Goal: Check status: Check status

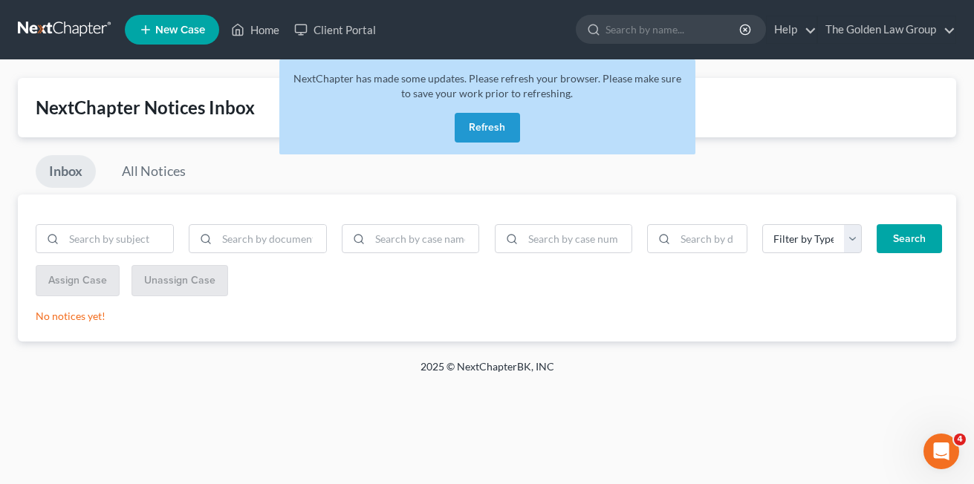
click at [479, 130] on button "Refresh" at bounding box center [487, 128] width 65 height 30
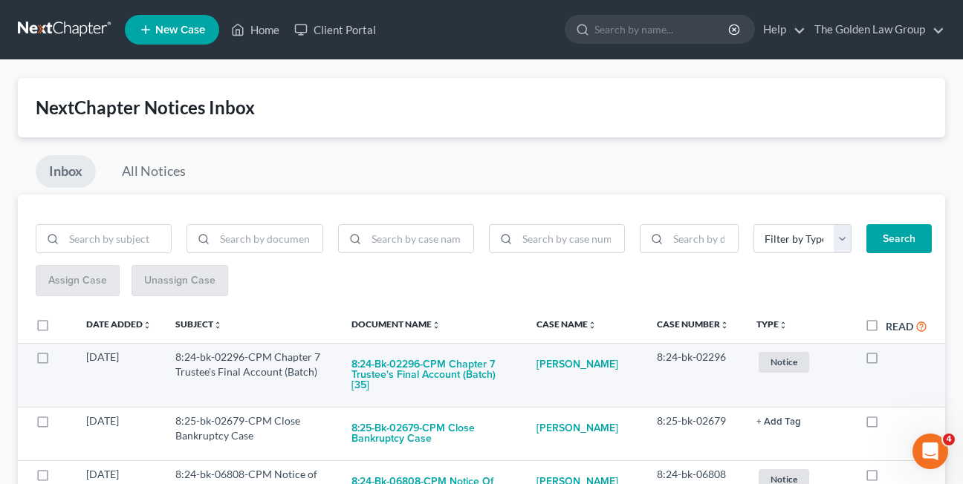
click at [886, 361] on label at bounding box center [886, 361] width 0 height 0
click at [891, 360] on input "checkbox" at bounding box center [896, 355] width 10 height 10
checkbox input "true"
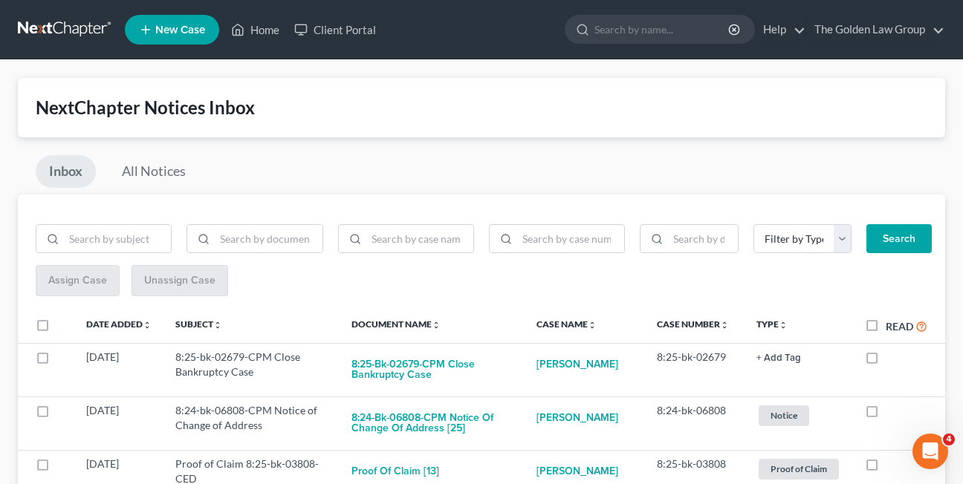
click at [886, 361] on label at bounding box center [886, 361] width 0 height 0
click at [891, 360] on input "checkbox" at bounding box center [896, 355] width 10 height 10
checkbox input "true"
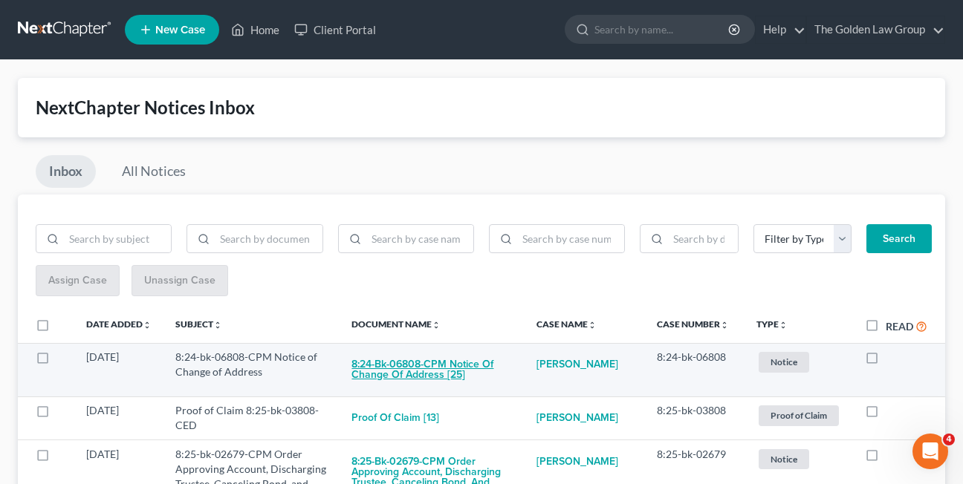
click at [410, 371] on button "8:24-bk-06808-CPM Notice of Change of Address [25]" at bounding box center [431, 370] width 161 height 40
checkbox input "true"
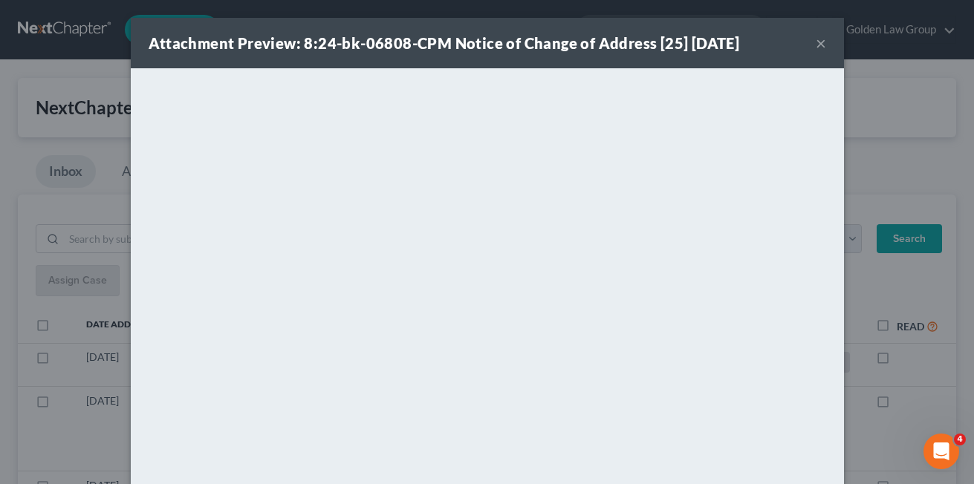
click at [816, 45] on button "×" at bounding box center [821, 43] width 10 height 18
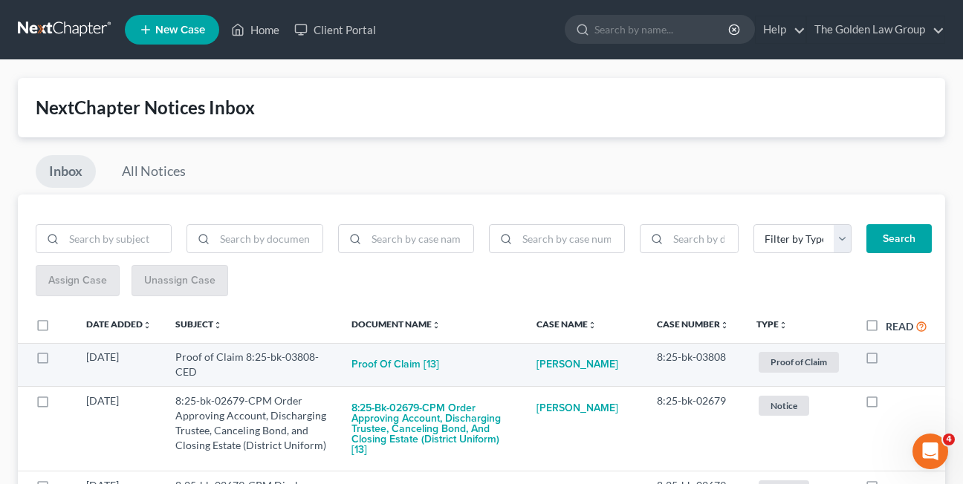
click at [886, 361] on label at bounding box center [886, 361] width 0 height 0
click at [891, 359] on input "checkbox" at bounding box center [896, 355] width 10 height 10
checkbox input "true"
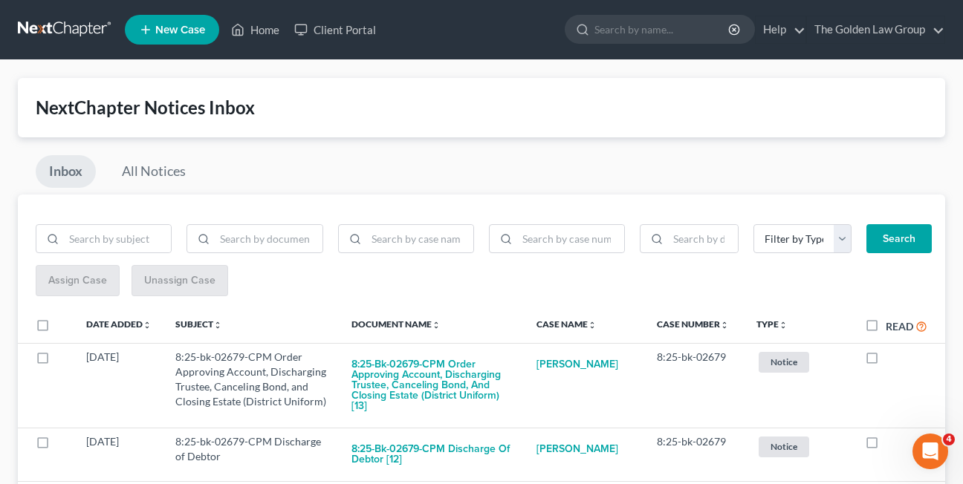
click at [886, 361] on label at bounding box center [886, 361] width 0 height 0
click at [891, 359] on input "checkbox" at bounding box center [896, 355] width 10 height 10
checkbox input "true"
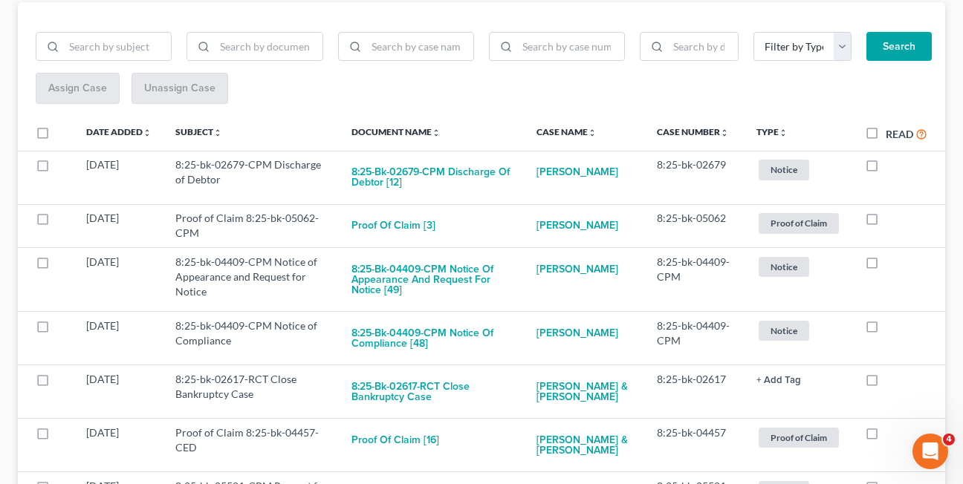
scroll to position [199, 0]
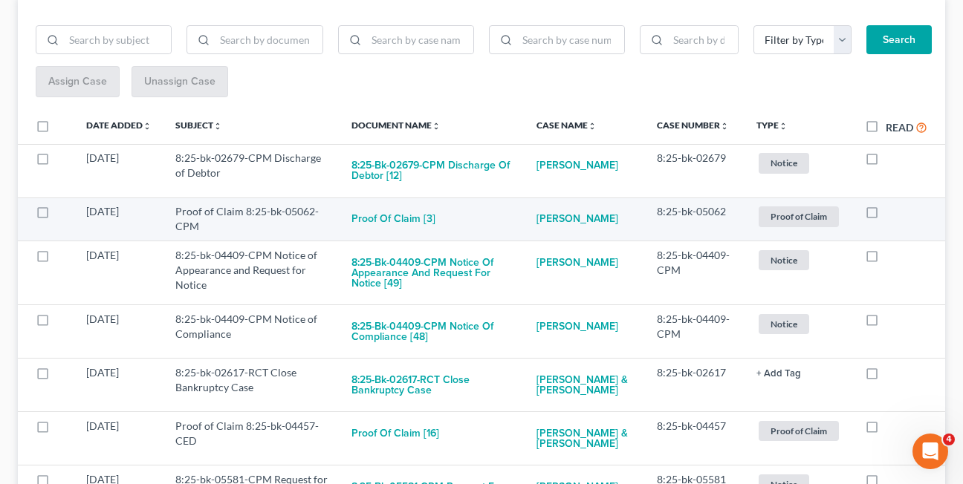
click at [886, 215] on label at bounding box center [886, 215] width 0 height 0
click at [891, 211] on input "checkbox" at bounding box center [896, 209] width 10 height 10
checkbox input "true"
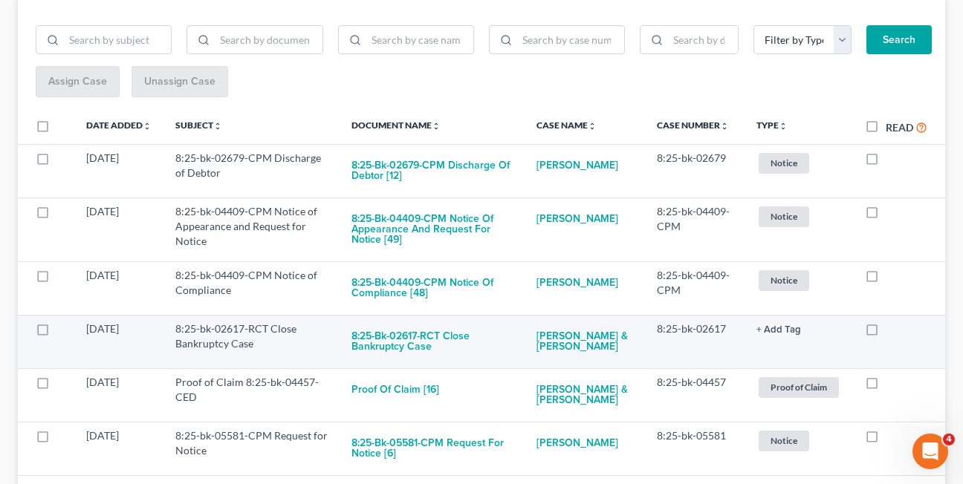
click at [886, 333] on label at bounding box center [886, 333] width 0 height 0
click at [891, 331] on input "checkbox" at bounding box center [896, 327] width 10 height 10
checkbox input "true"
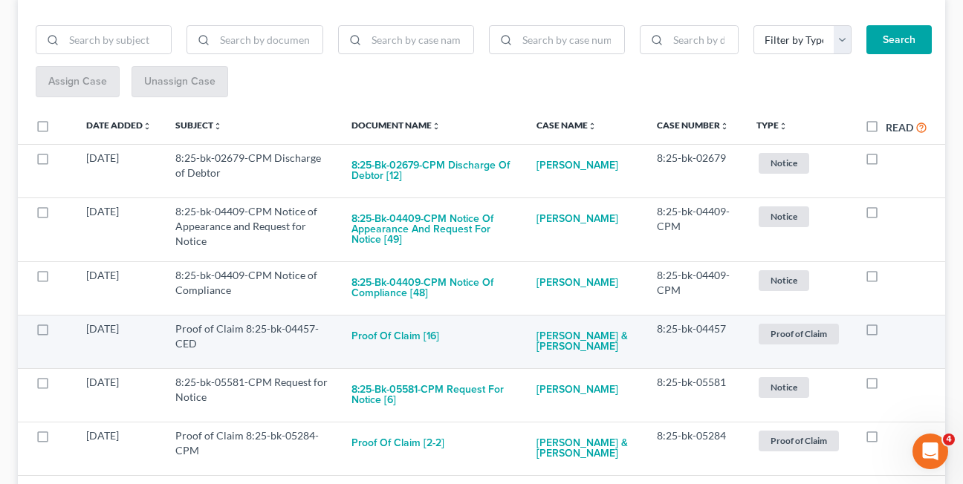
click at [886, 333] on label at bounding box center [886, 333] width 0 height 0
click at [891, 331] on input "checkbox" at bounding box center [896, 327] width 10 height 10
checkbox input "true"
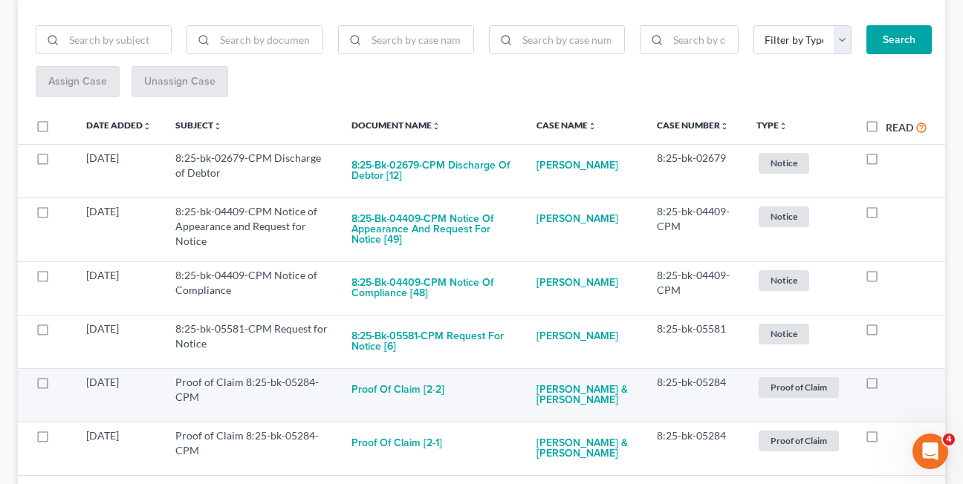
click at [886, 386] on label at bounding box center [886, 386] width 0 height 0
click at [891, 385] on input "checkbox" at bounding box center [896, 380] width 10 height 10
checkbox input "true"
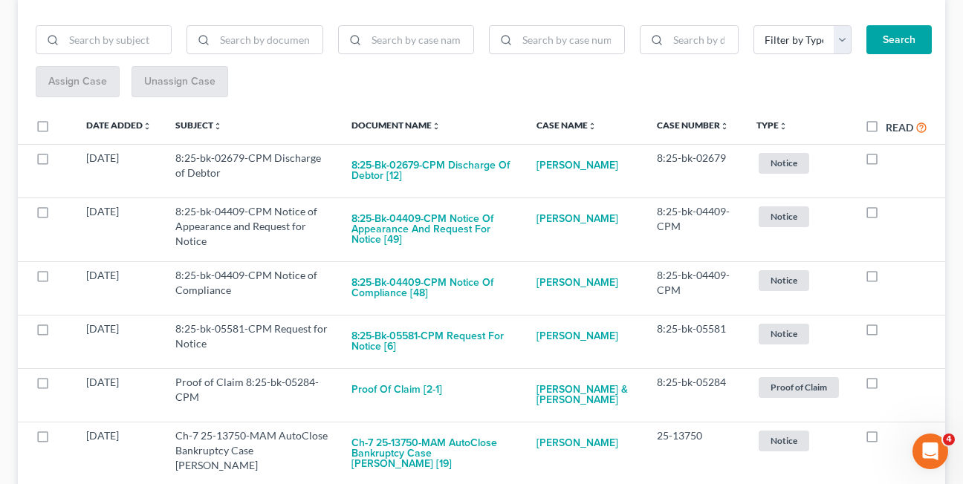
click at [886, 386] on label at bounding box center [886, 386] width 0 height 0
click at [891, 385] on input "checkbox" at bounding box center [896, 380] width 10 height 10
checkbox input "true"
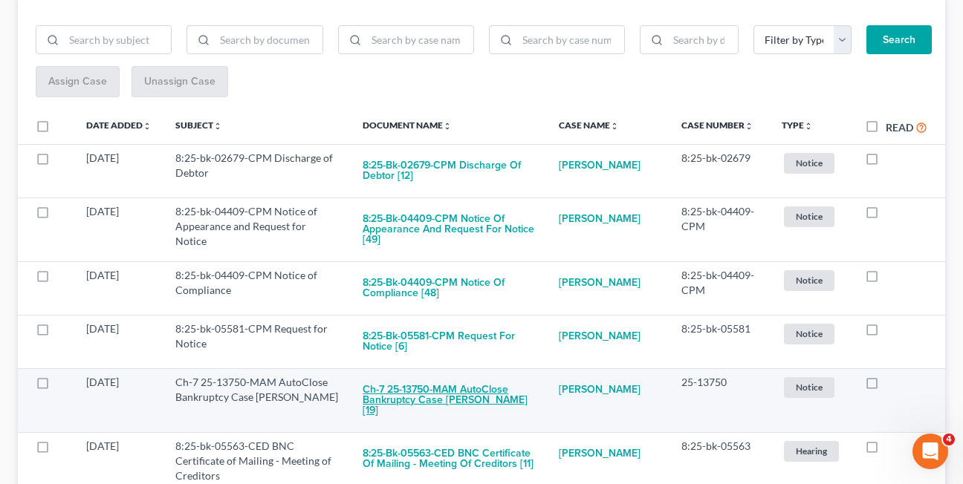
click at [387, 402] on button "Ch-7 25-13750-MAM AutoClose Bankruptcy Case Collette N Burrell [19]" at bounding box center [449, 400] width 172 height 51
checkbox input "true"
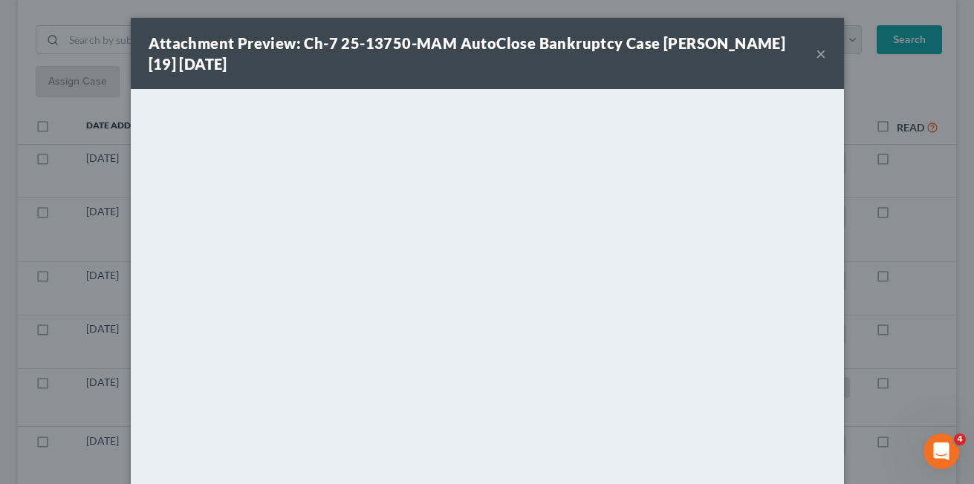
click at [817, 54] on button "×" at bounding box center [821, 54] width 10 height 18
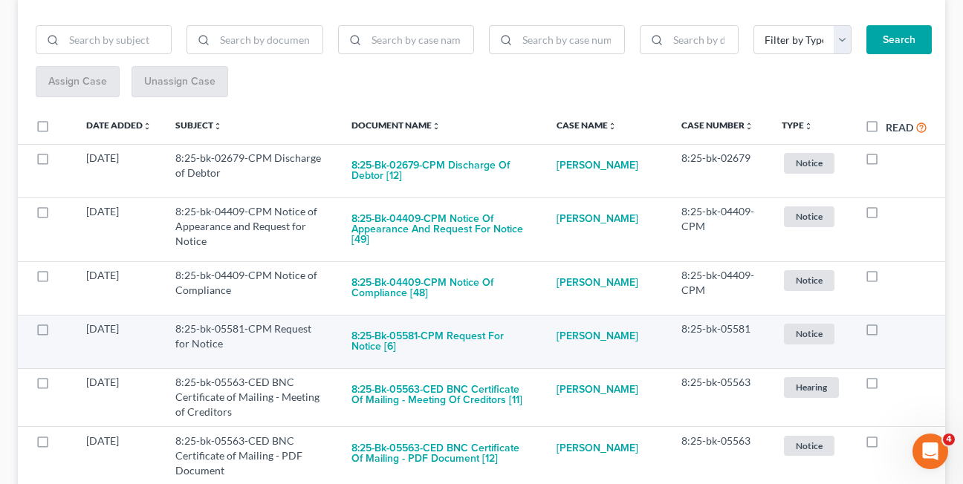
click at [886, 333] on label at bounding box center [886, 333] width 0 height 0
click at [891, 329] on input "checkbox" at bounding box center [896, 327] width 10 height 10
checkbox input "true"
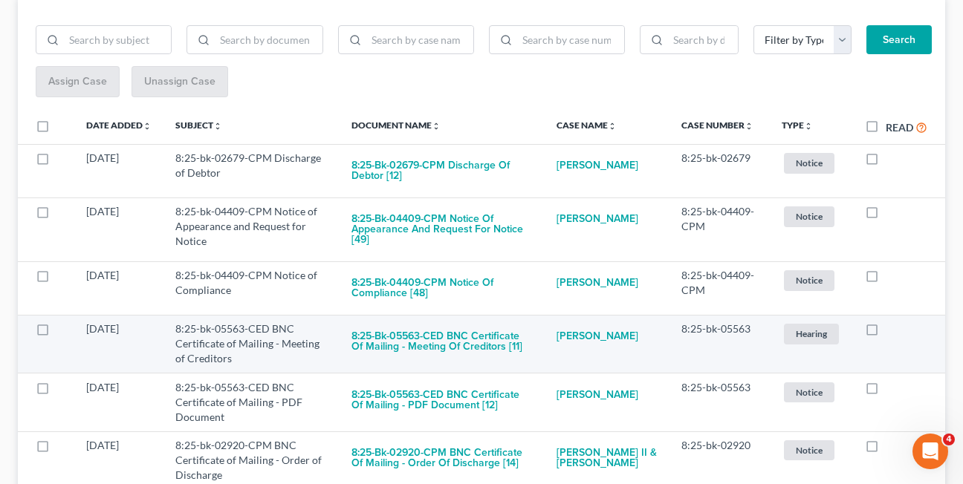
click at [886, 333] on label at bounding box center [886, 333] width 0 height 0
click at [891, 329] on input "checkbox" at bounding box center [896, 327] width 10 height 10
checkbox input "true"
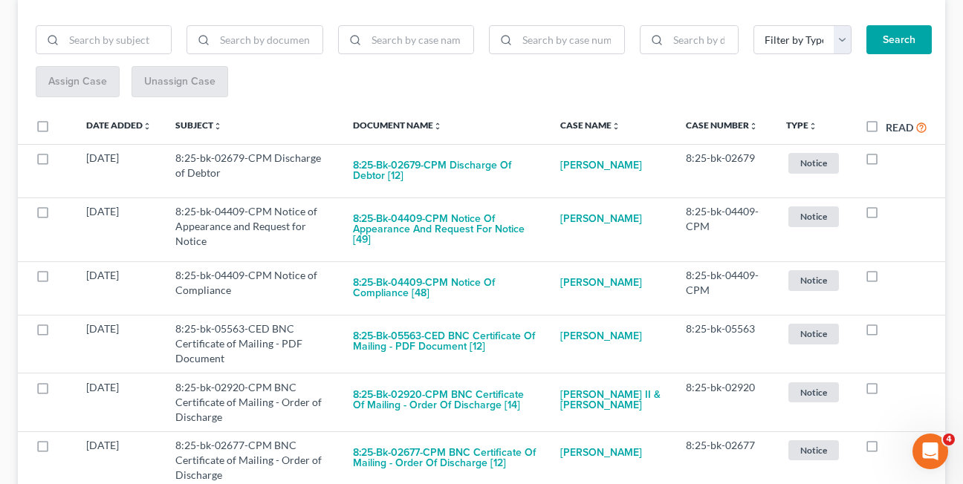
click at [886, 333] on label at bounding box center [886, 333] width 0 height 0
click at [891, 329] on input "checkbox" at bounding box center [896, 327] width 10 height 10
checkbox input "true"
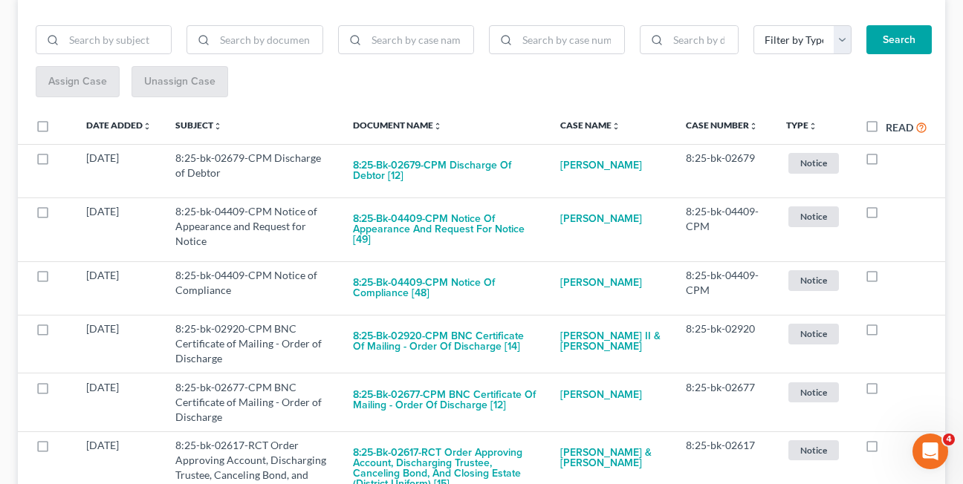
click at [886, 333] on label at bounding box center [886, 333] width 0 height 0
click at [891, 329] on input "checkbox" at bounding box center [896, 327] width 10 height 10
checkbox input "true"
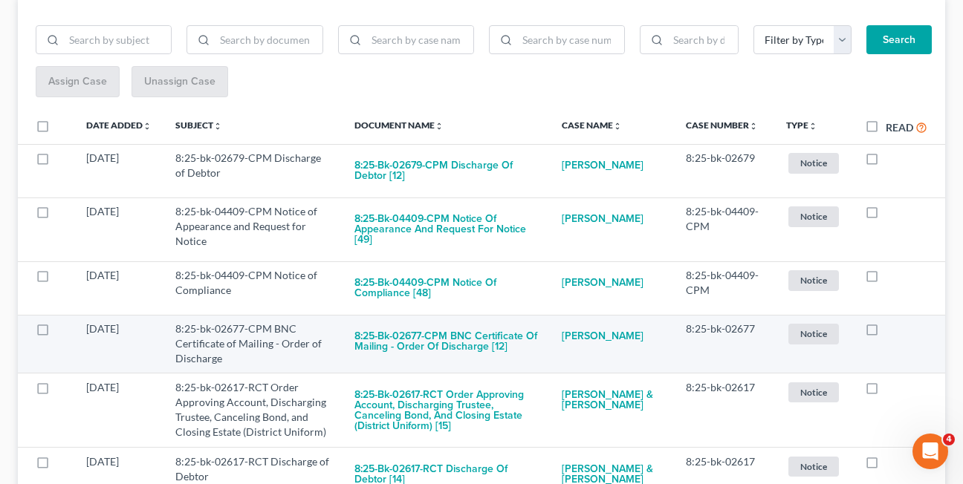
drag, startPoint x: 871, startPoint y: 329, endPoint x: 878, endPoint y: 338, distance: 11.1
click at [886, 333] on label at bounding box center [886, 333] width 0 height 0
click at [891, 329] on input "checkbox" at bounding box center [896, 327] width 10 height 10
checkbox input "true"
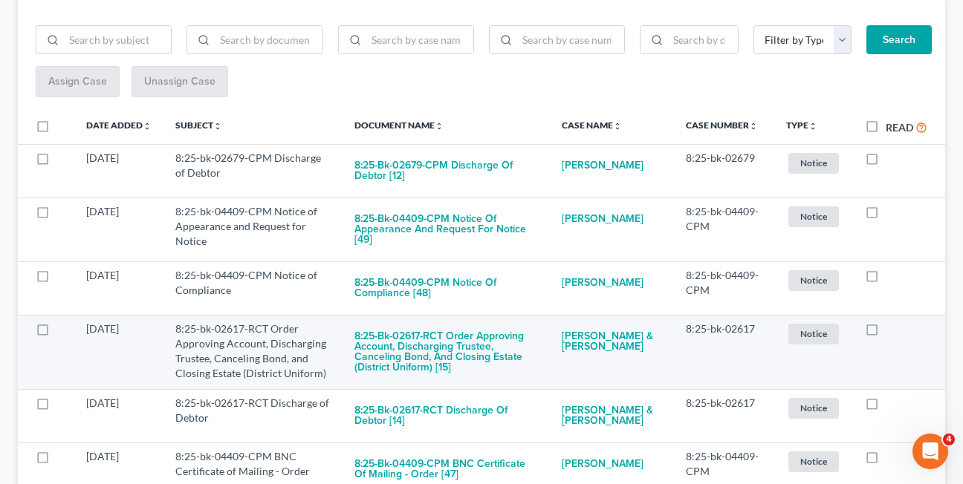
click at [886, 333] on label at bounding box center [886, 333] width 0 height 0
click at [891, 331] on input "checkbox" at bounding box center [896, 327] width 10 height 10
checkbox input "true"
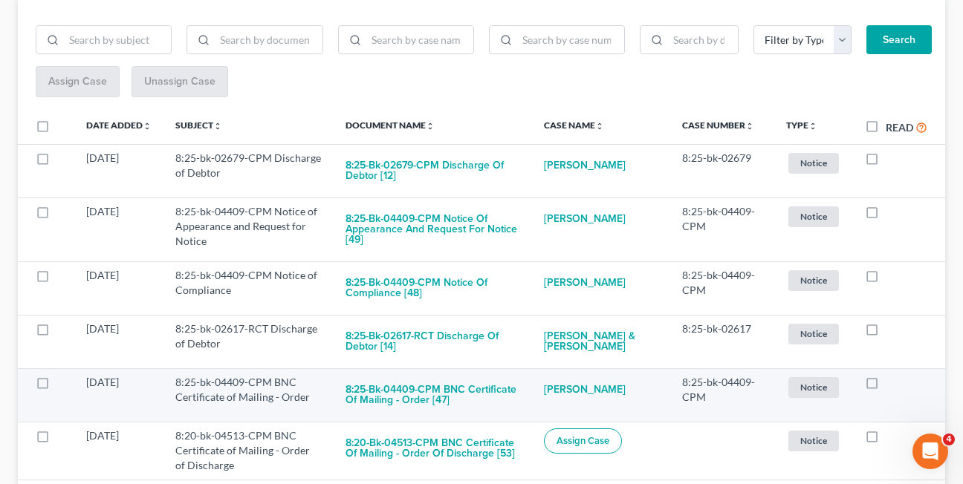
click at [886, 386] on label at bounding box center [886, 386] width 0 height 0
click at [891, 385] on input "checkbox" at bounding box center [896, 380] width 10 height 10
checkbox input "true"
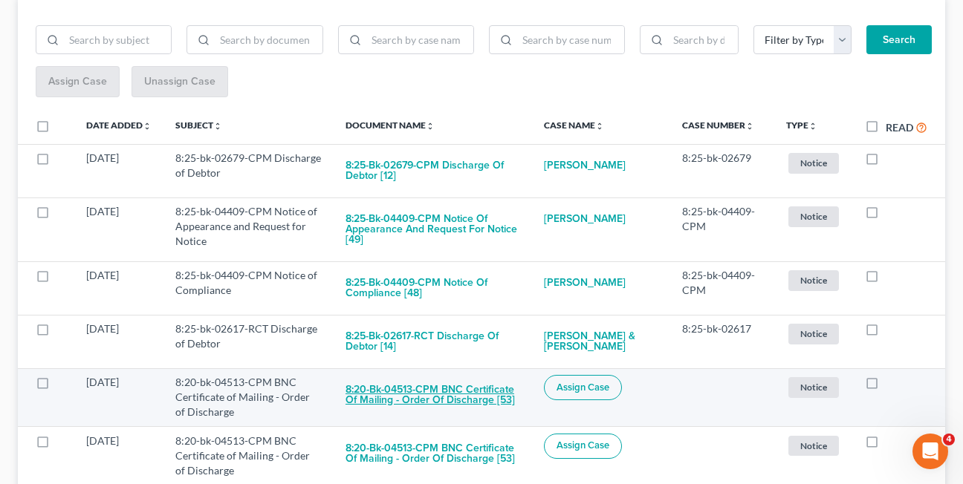
click at [419, 399] on button "8:20-bk-04513-CPM BNC Certificate of Mailing - Order of Discharge [53]" at bounding box center [432, 395] width 175 height 40
checkbox input "true"
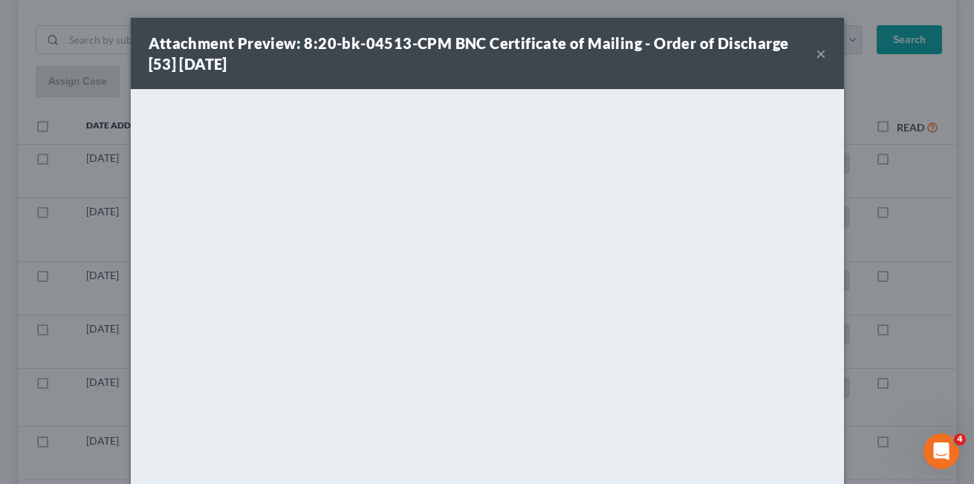
click at [816, 56] on button "×" at bounding box center [821, 54] width 10 height 18
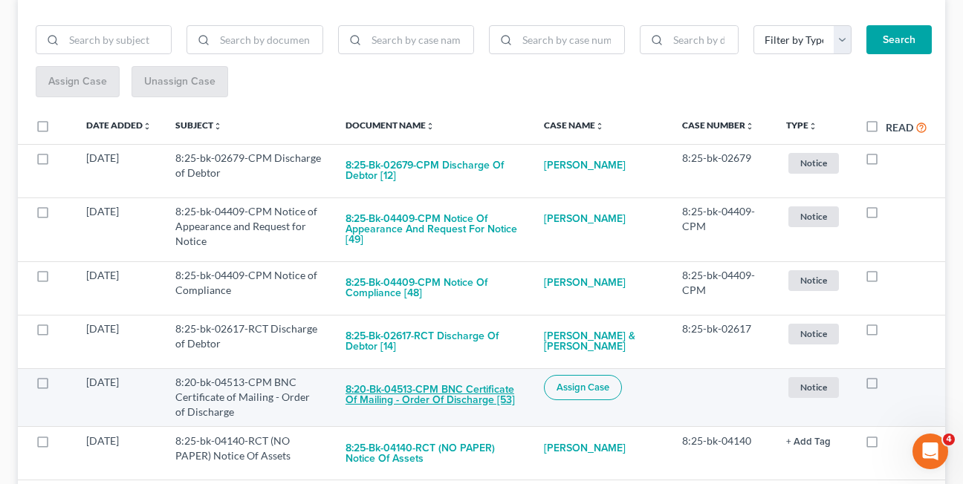
click at [407, 399] on button "8:20-bk-04513-CPM BNC Certificate of Mailing - Order of Discharge [53]" at bounding box center [432, 395] width 175 height 40
checkbox input "true"
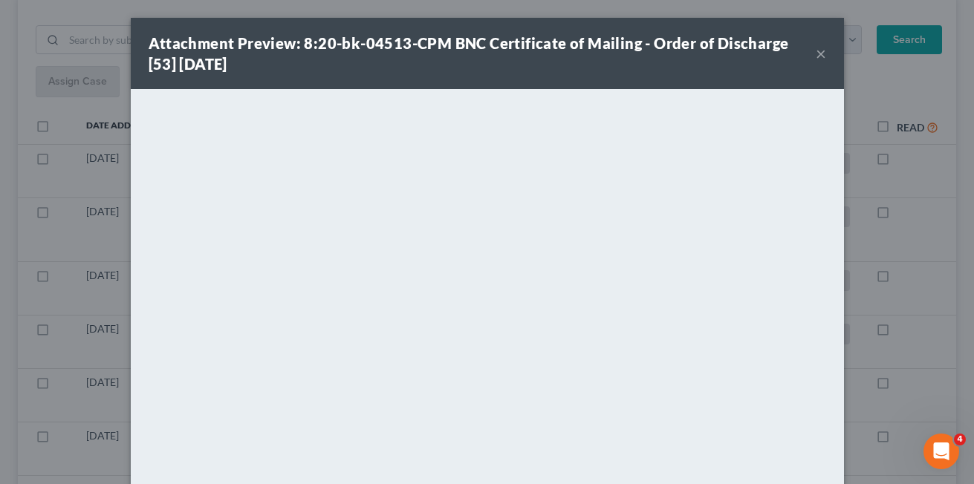
click at [816, 53] on button "×" at bounding box center [821, 54] width 10 height 18
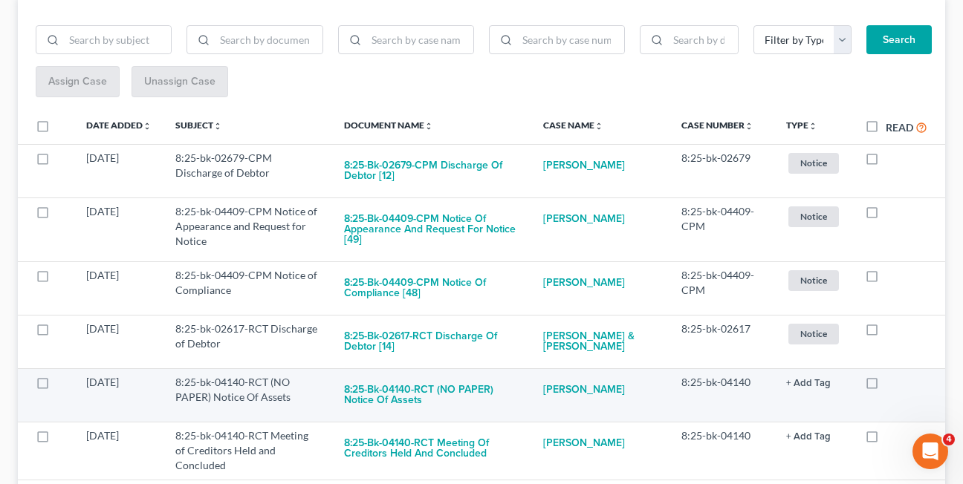
click at [886, 386] on label at bounding box center [886, 386] width 0 height 0
click at [891, 380] on input "checkbox" at bounding box center [896, 380] width 10 height 10
checkbox input "true"
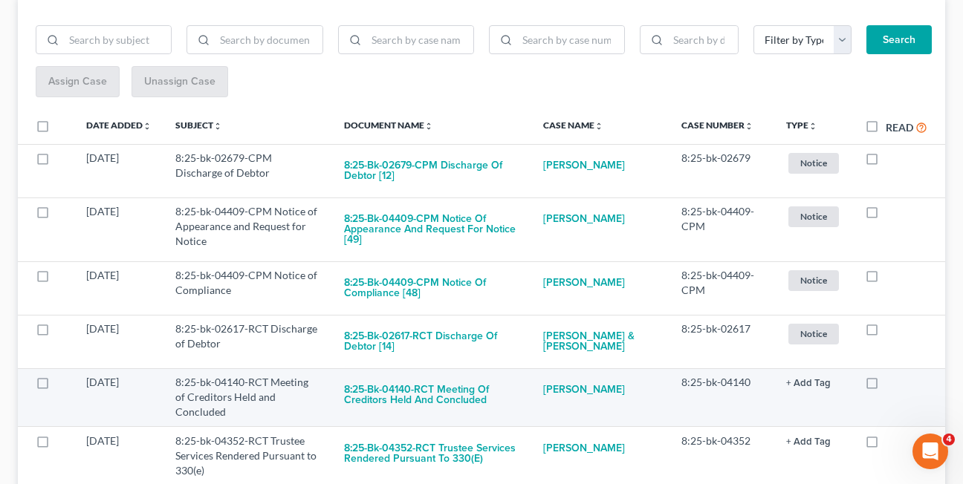
click at [886, 386] on label at bounding box center [886, 386] width 0 height 0
click at [891, 382] on input "checkbox" at bounding box center [896, 380] width 10 height 10
checkbox input "true"
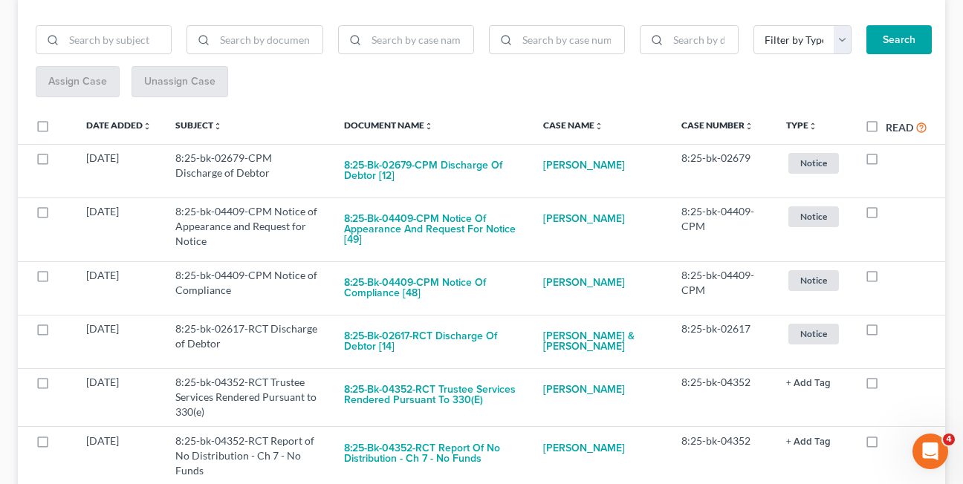
click at [886, 386] on label at bounding box center [886, 386] width 0 height 0
click at [891, 382] on input "checkbox" at bounding box center [896, 380] width 10 height 10
checkbox input "true"
click at [886, 386] on label at bounding box center [886, 386] width 0 height 0
click at [891, 382] on input "checkbox" at bounding box center [896, 380] width 10 height 10
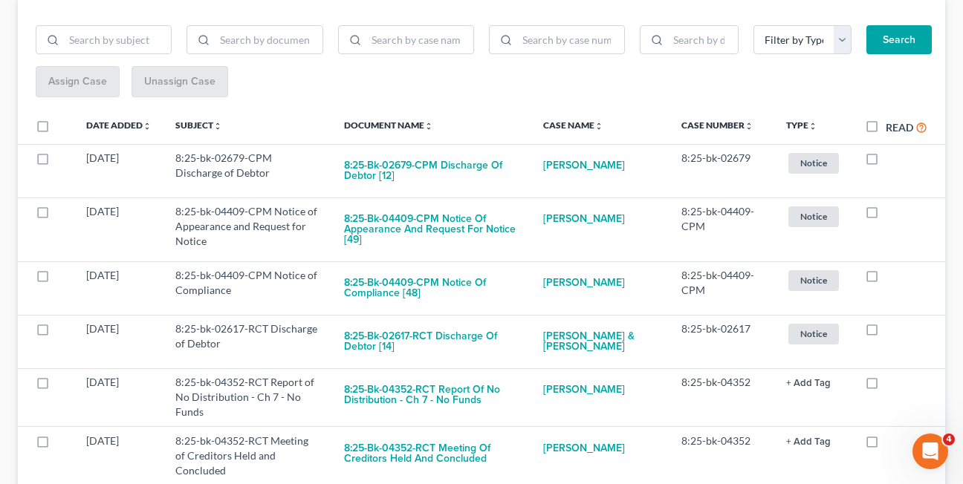
checkbox input "true"
click at [886, 386] on label at bounding box center [886, 386] width 0 height 0
click at [891, 382] on input "checkbox" at bounding box center [896, 380] width 10 height 10
checkbox input "true"
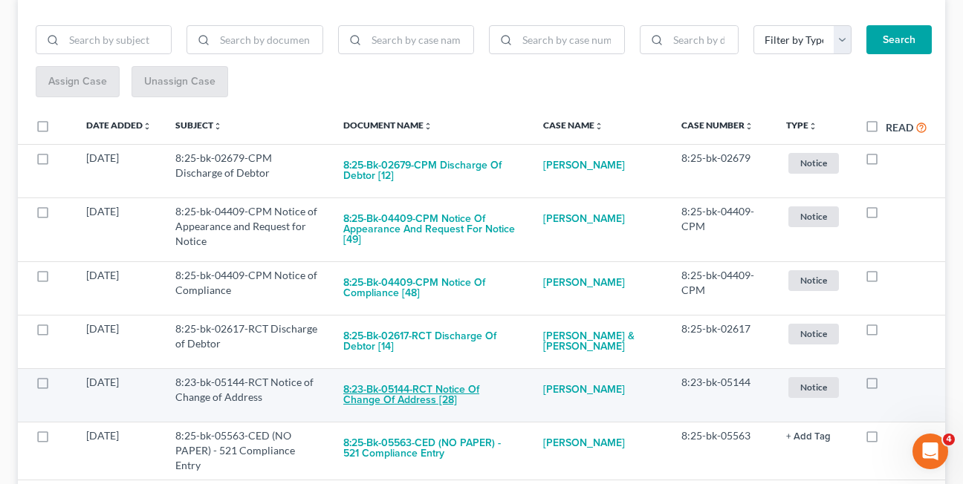
click at [386, 400] on button "8:23-bk-05144-RCT Notice of Change of Address [28]" at bounding box center [431, 395] width 176 height 40
checkbox input "true"
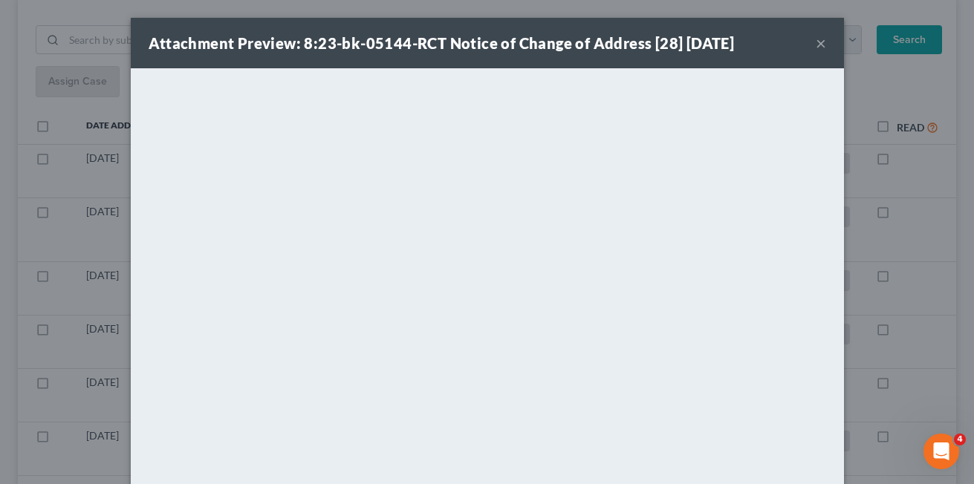
click at [816, 43] on button "×" at bounding box center [821, 43] width 10 height 18
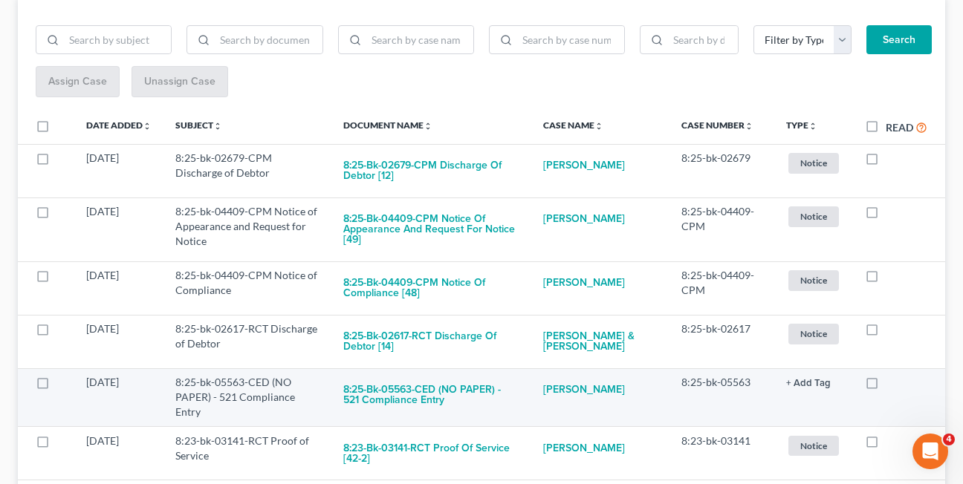
click at [886, 386] on label at bounding box center [886, 386] width 0 height 0
click at [891, 383] on input "checkbox" at bounding box center [896, 380] width 10 height 10
checkbox input "true"
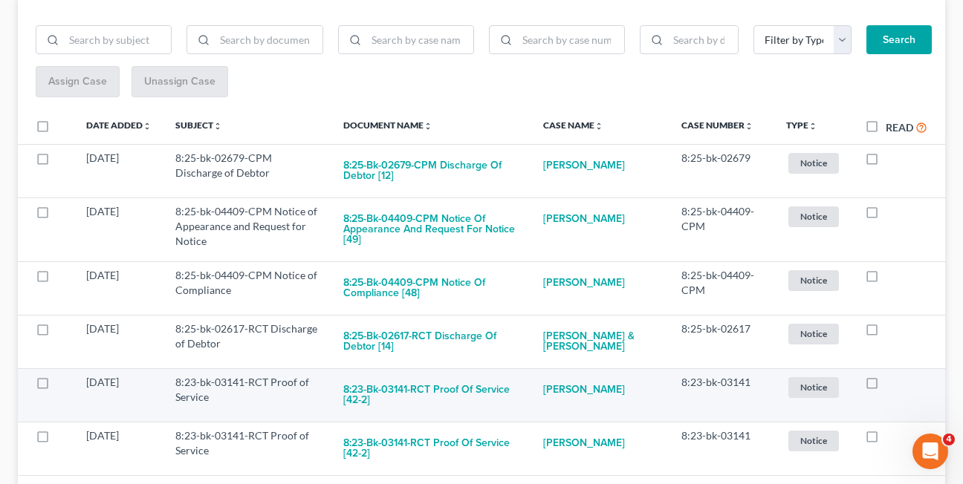
click at [886, 386] on label at bounding box center [886, 386] width 0 height 0
click at [891, 383] on input "checkbox" at bounding box center [896, 380] width 10 height 10
checkbox input "true"
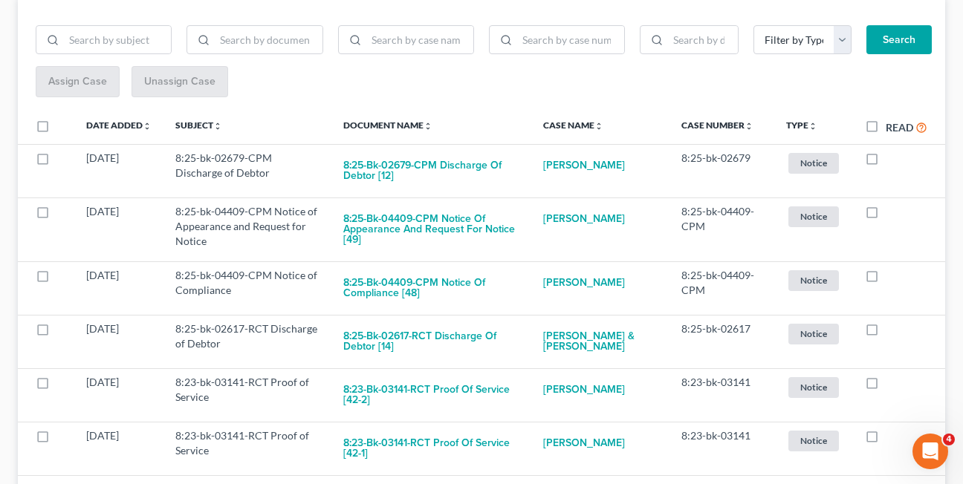
click at [886, 386] on label at bounding box center [886, 386] width 0 height 0
click at [891, 383] on input "checkbox" at bounding box center [896, 380] width 10 height 10
checkbox input "true"
click at [886, 386] on label at bounding box center [886, 386] width 0 height 0
click at [891, 383] on input "checkbox" at bounding box center [896, 380] width 10 height 10
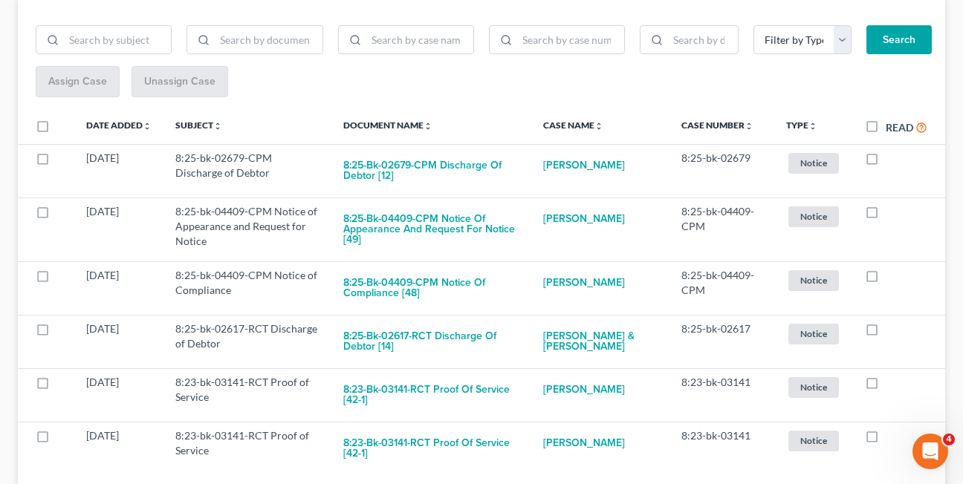
checkbox input "true"
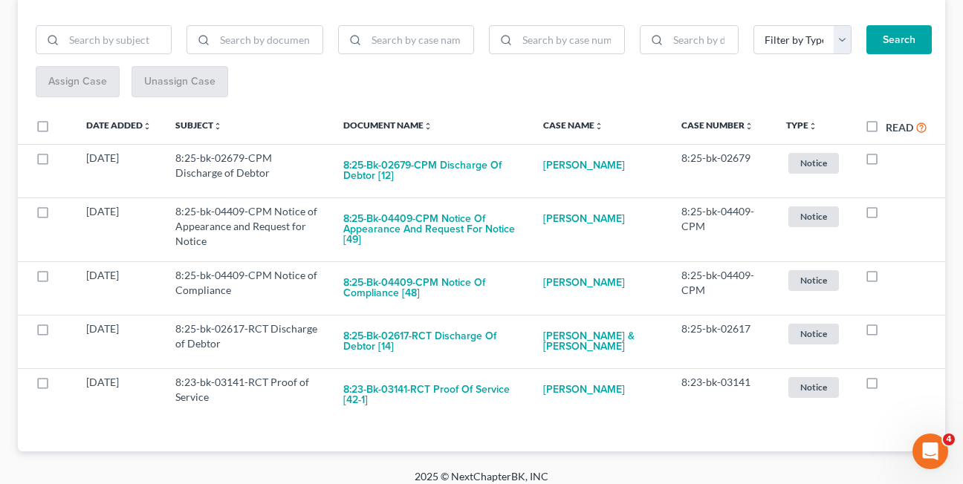
click at [886, 386] on label at bounding box center [886, 386] width 0 height 0
click at [891, 383] on input "checkbox" at bounding box center [896, 380] width 10 height 10
checkbox input "true"
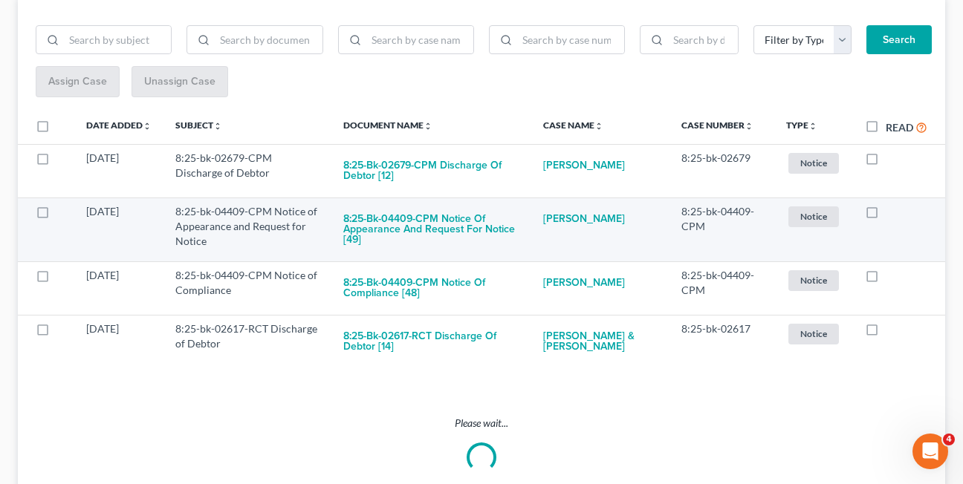
click at [886, 215] on label at bounding box center [886, 215] width 0 height 0
click at [891, 209] on input "checkbox" at bounding box center [896, 209] width 10 height 10
checkbox input "true"
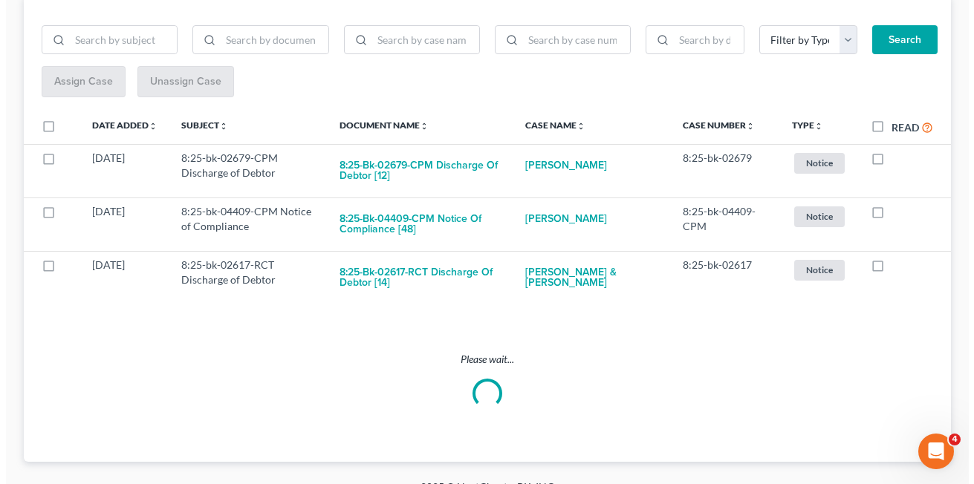
scroll to position [94, 0]
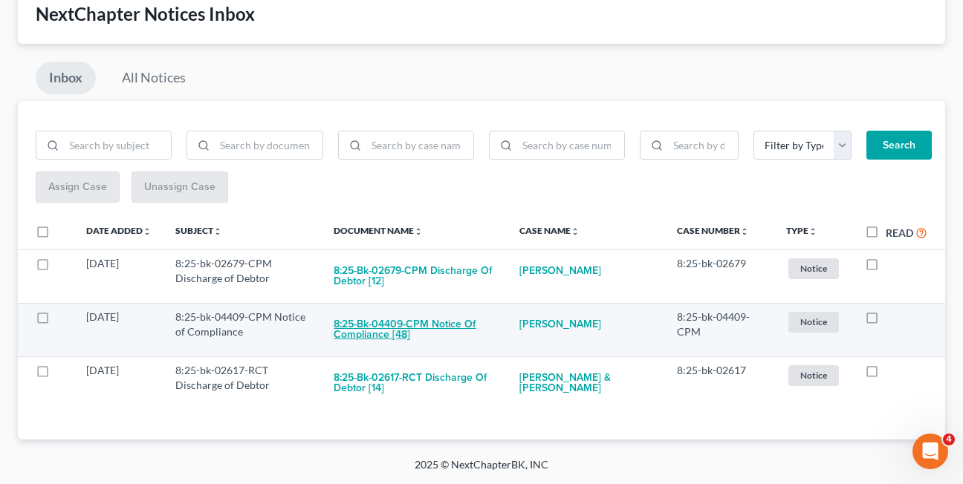
click at [430, 322] on button "8:25-bk-04409-CPM Notice of Compliance [48]" at bounding box center [415, 330] width 162 height 40
checkbox input "true"
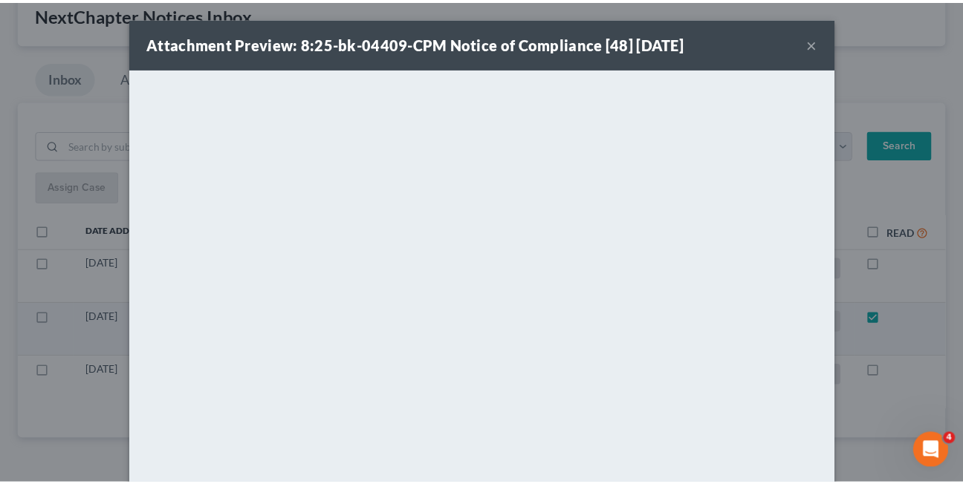
scroll to position [40, 0]
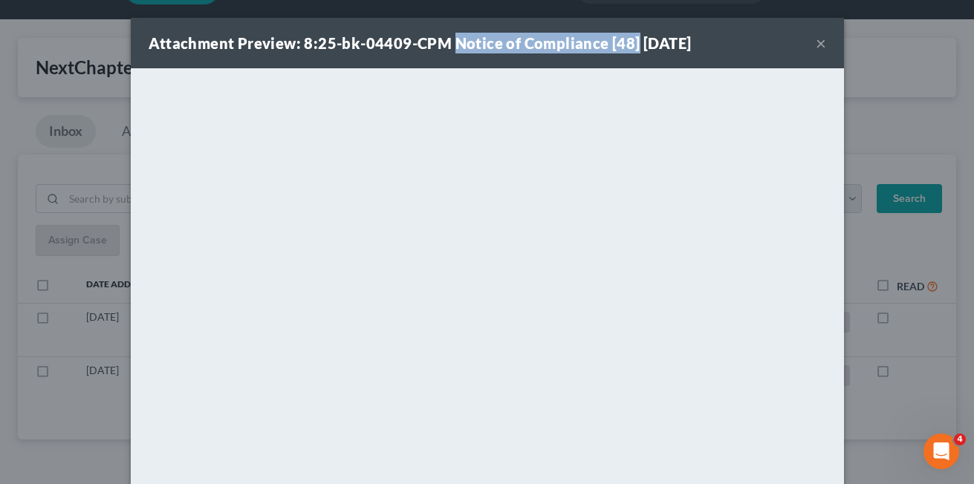
drag, startPoint x: 445, startPoint y: 45, endPoint x: 628, endPoint y: 47, distance: 182.8
click at [628, 47] on strong "Attachment Preview: 8:25-bk-04409-CPM Notice of Compliance [48] 08/11/2025" at bounding box center [420, 43] width 543 height 18
copy strong "Notice of Compliance [48]"
click at [325, 56] on div "Attachment Preview: 8:25-bk-04409-CPM Notice of Compliance [48] 08/11/2025 ×" at bounding box center [487, 43] width 713 height 51
click at [816, 45] on button "×" at bounding box center [821, 43] width 10 height 18
